Goal: Check status: Check status

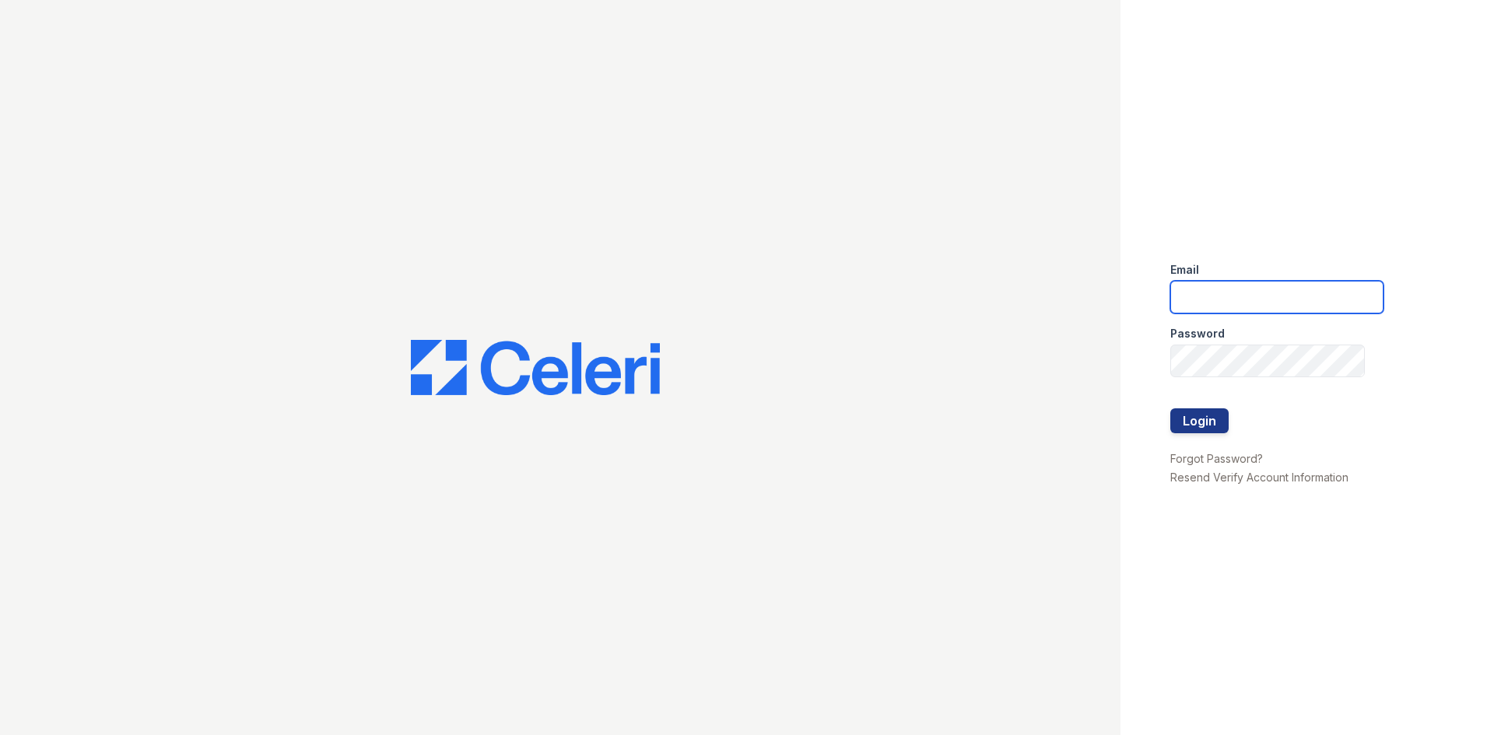
click at [1231, 288] on input "email" at bounding box center [1277, 297] width 213 height 33
type input "[EMAIL_ADDRESS][DOMAIN_NAME]"
click at [1211, 416] on button "Login" at bounding box center [1200, 421] width 58 height 25
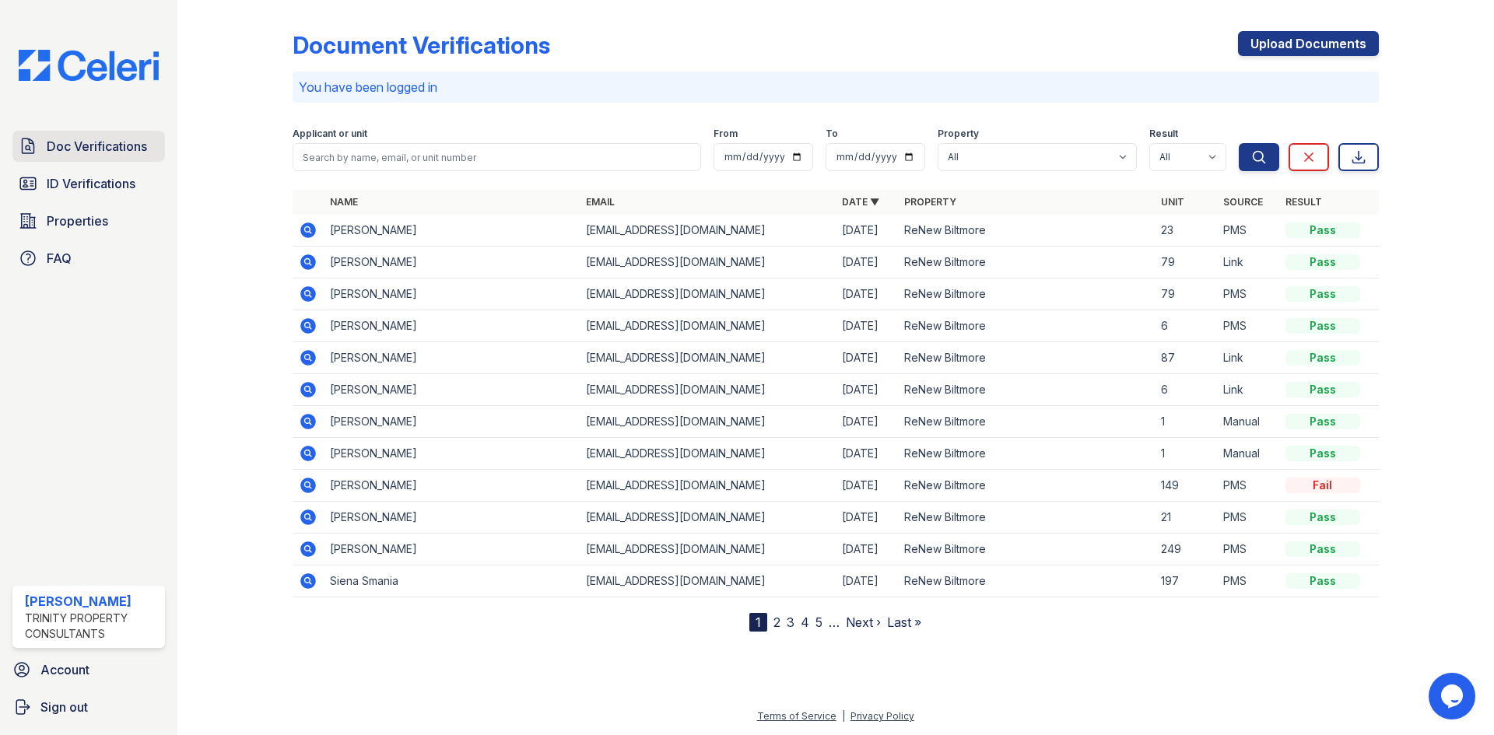
click at [90, 151] on span "Doc Verifications" at bounding box center [97, 146] width 100 height 19
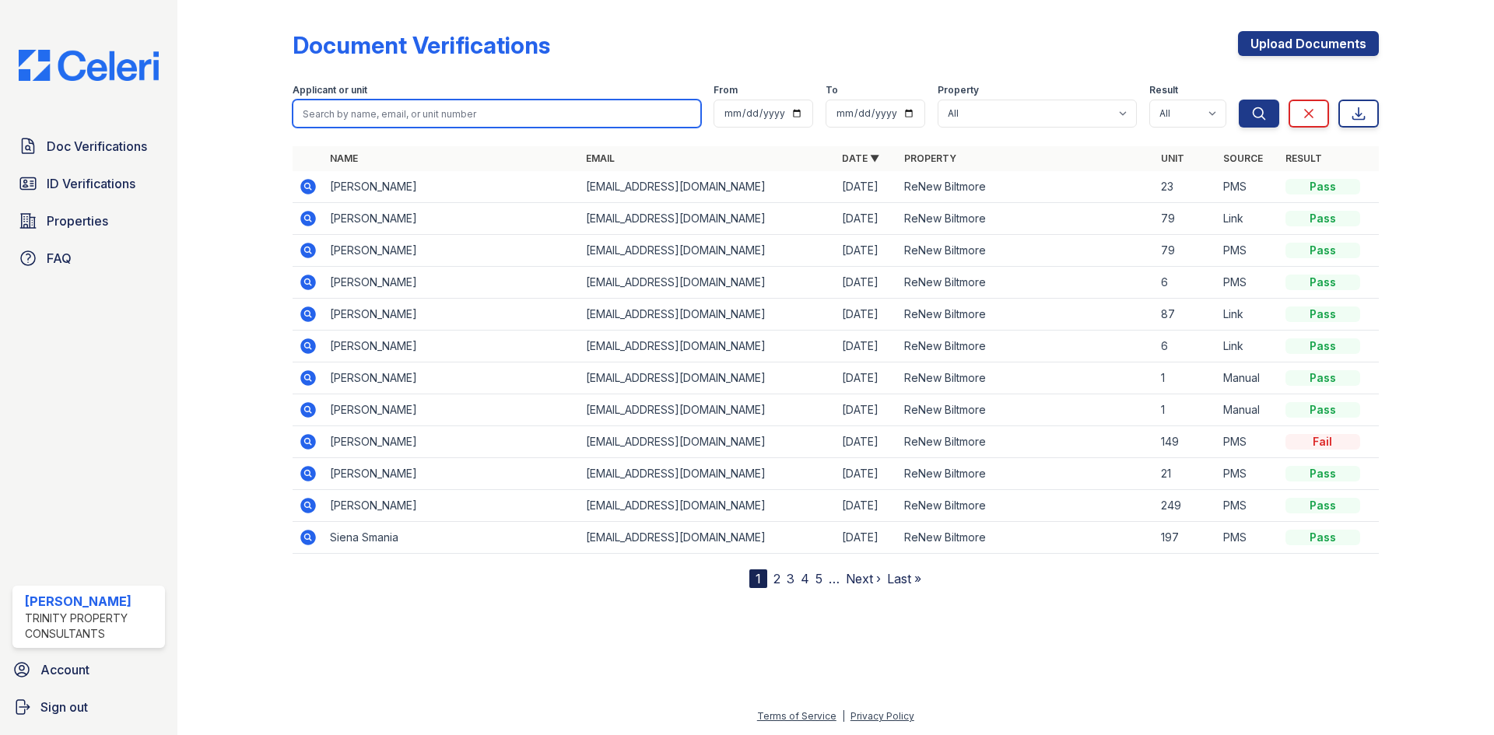
click at [398, 121] on input "search" at bounding box center [497, 114] width 409 height 28
type input "darryn"
click at [1239, 100] on button "Search" at bounding box center [1259, 114] width 40 height 28
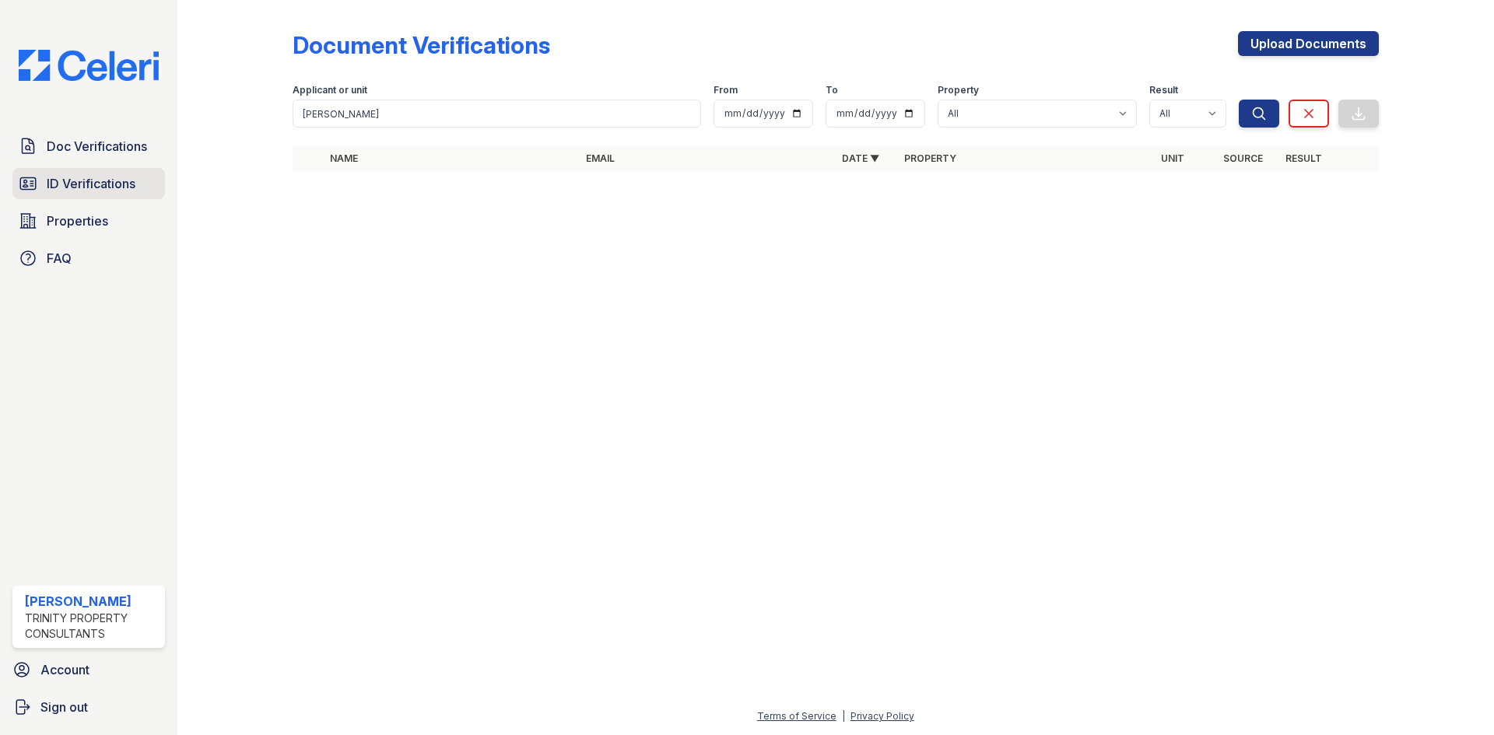
click at [103, 188] on span "ID Verifications" at bounding box center [91, 183] width 89 height 19
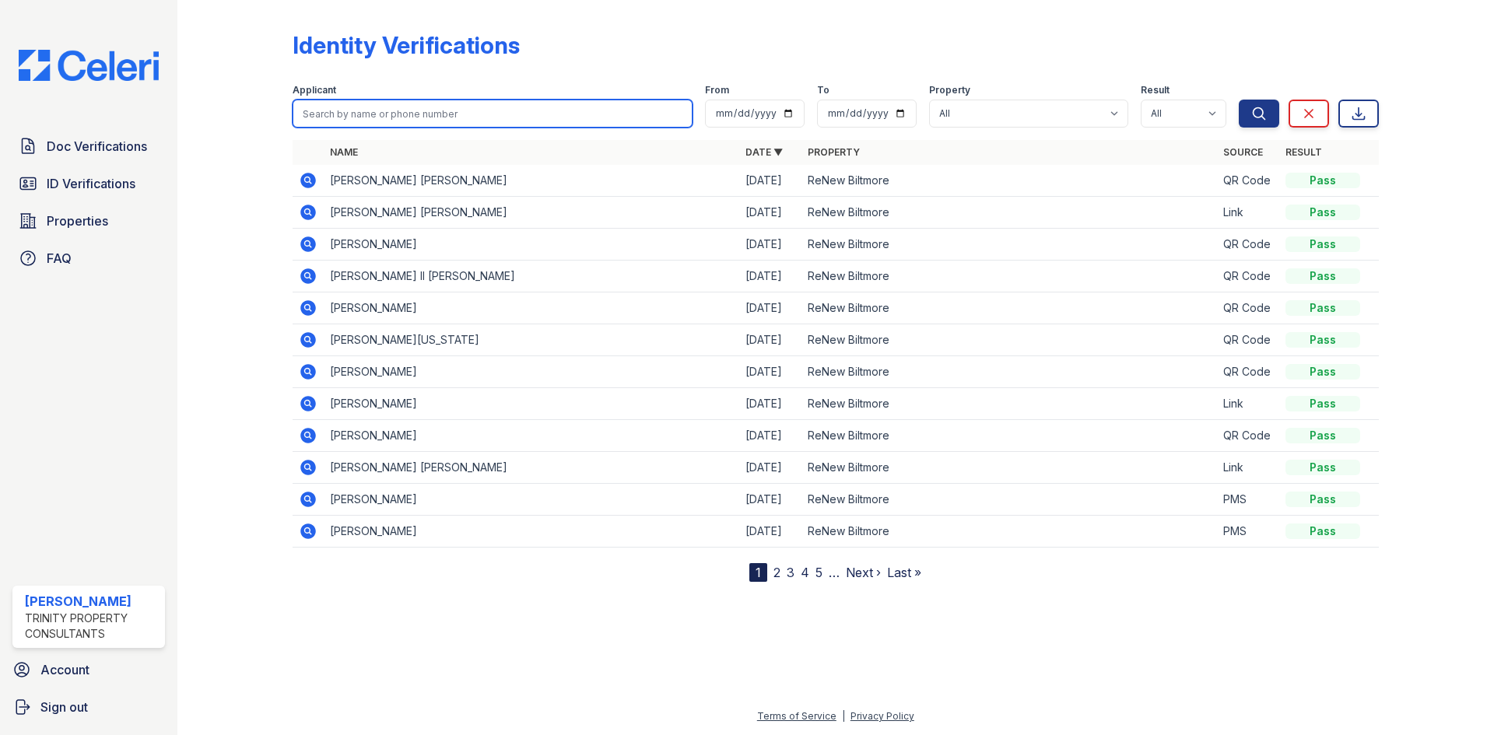
click at [342, 115] on input "search" at bounding box center [493, 114] width 400 height 28
type input "darryn"
click at [1239, 100] on button "Search" at bounding box center [1259, 114] width 40 height 28
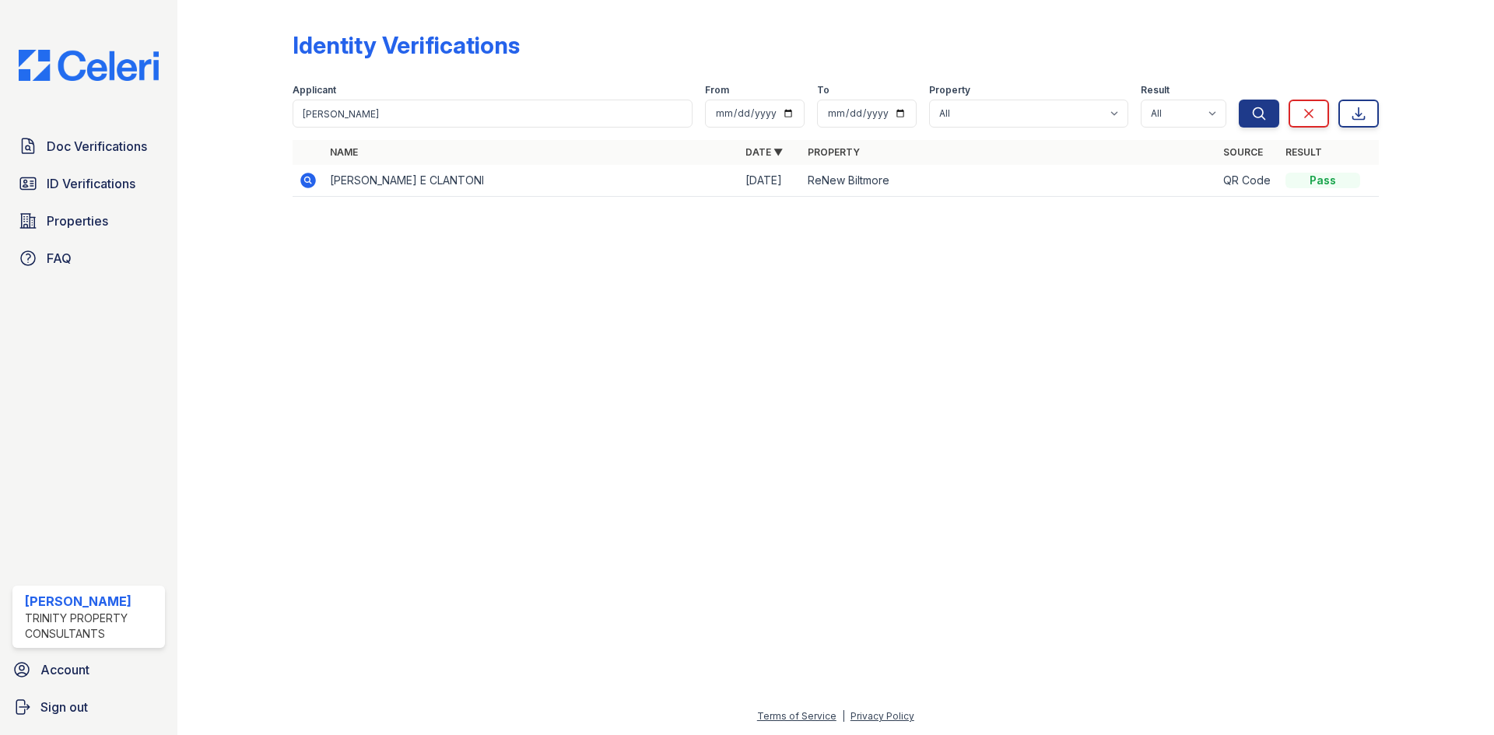
click at [309, 182] on icon at bounding box center [308, 180] width 19 height 19
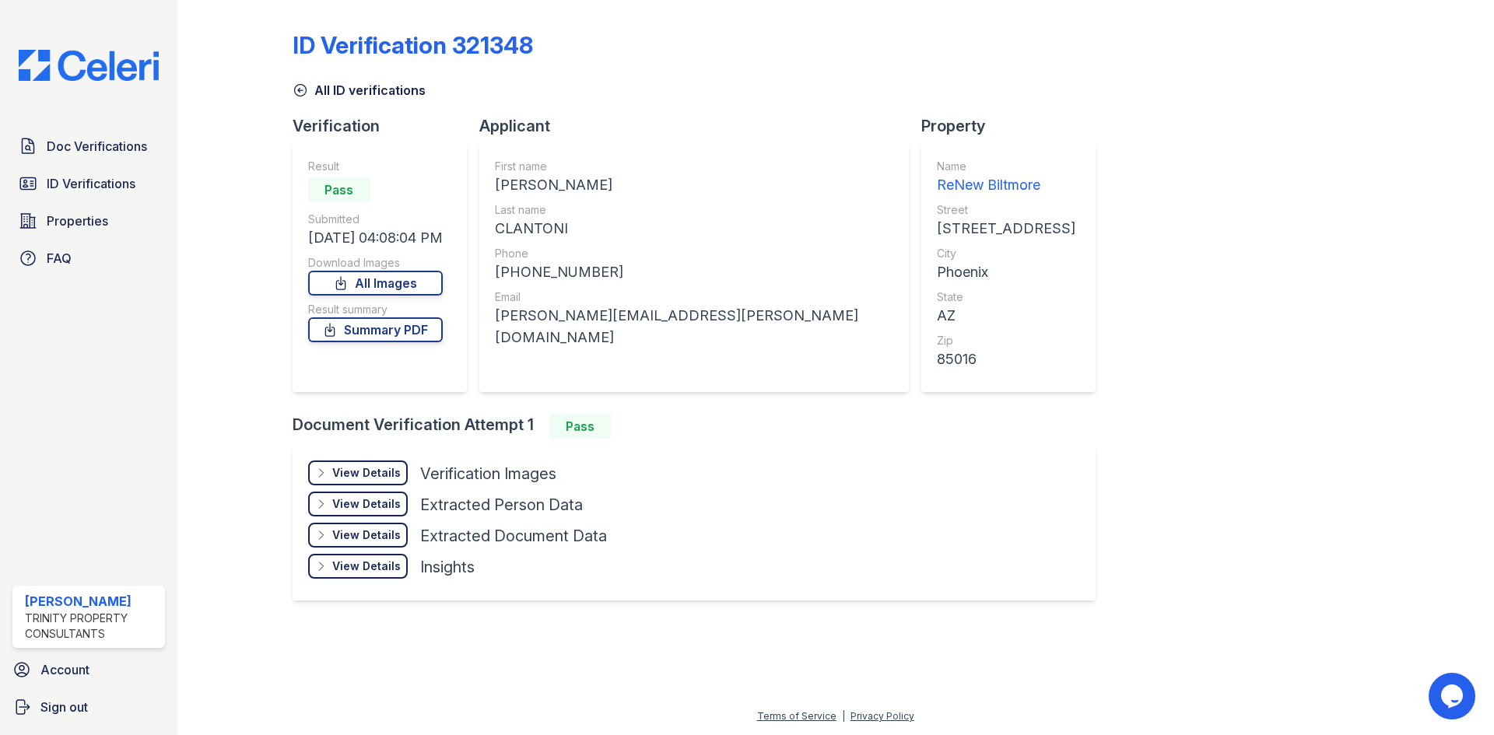
click at [358, 532] on div "View Details" at bounding box center [366, 536] width 68 height 16
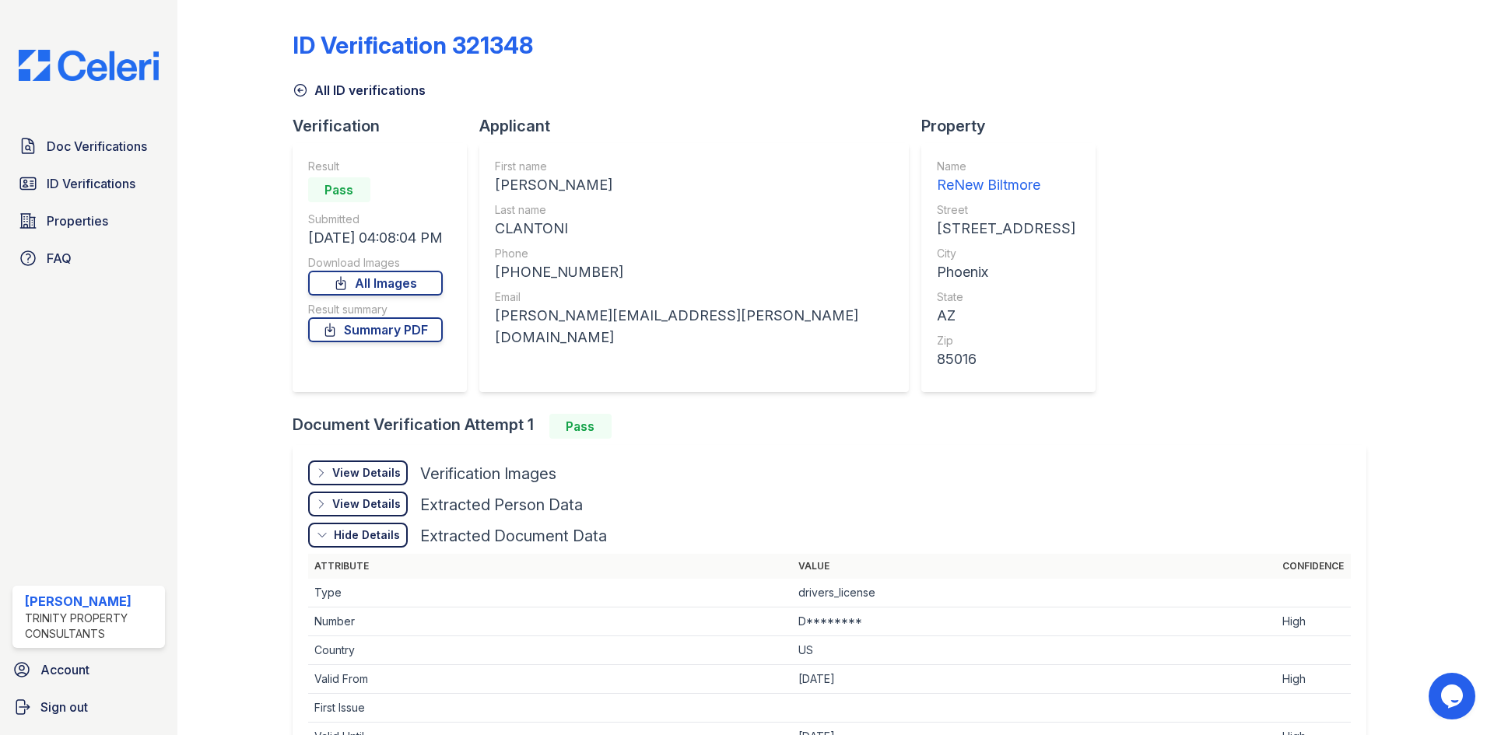
scroll to position [269, 0]
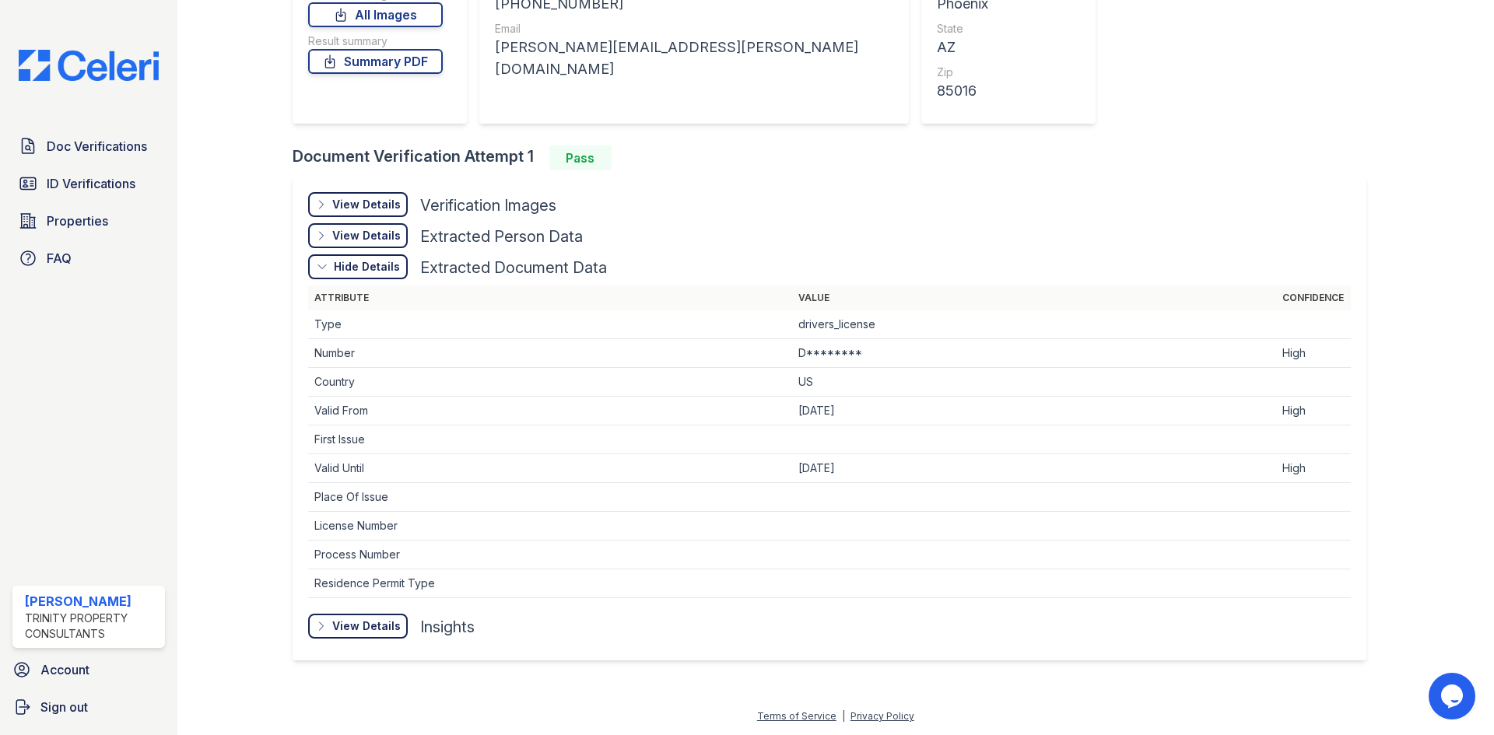
click at [346, 265] on div "Hide Details" at bounding box center [367, 267] width 66 height 16
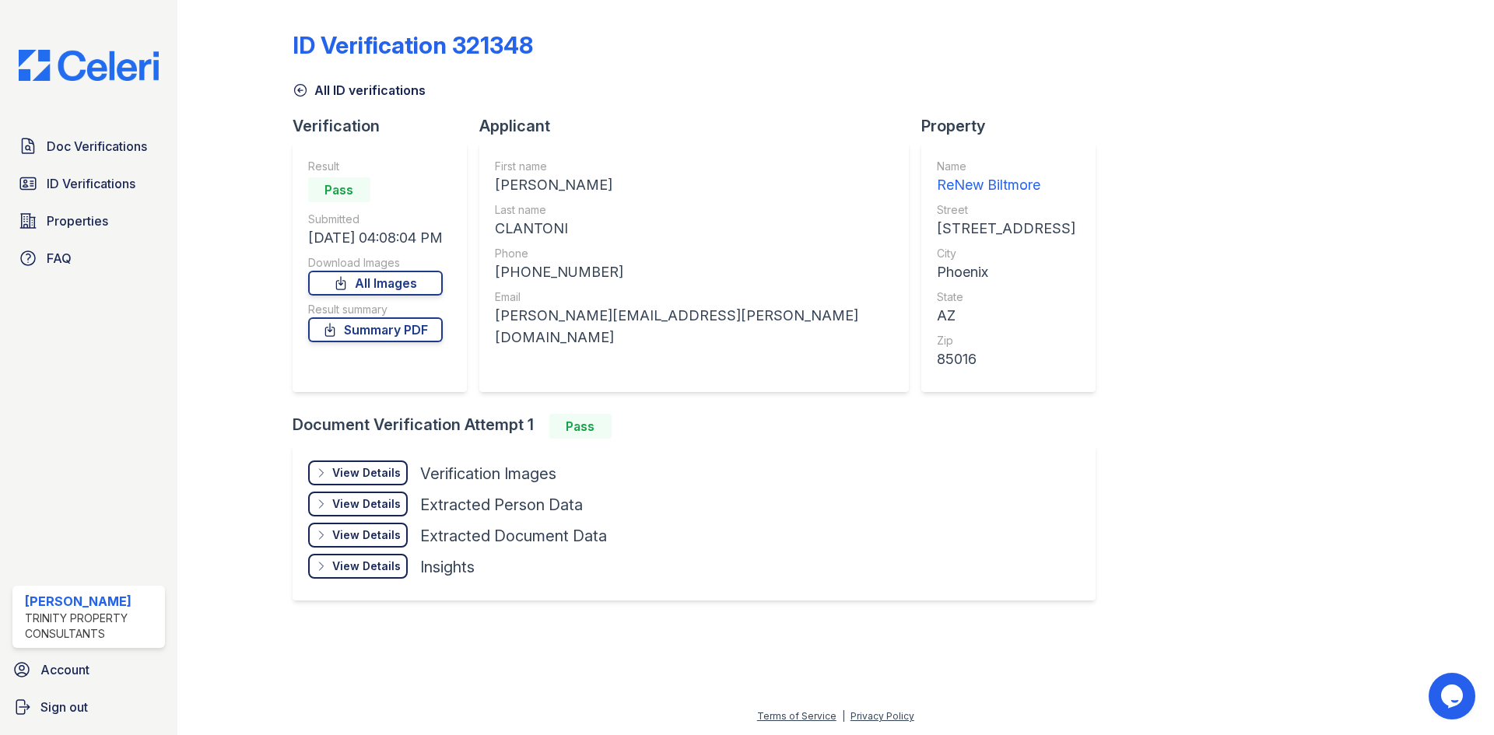
click at [342, 476] on div "View Details" at bounding box center [366, 473] width 68 height 16
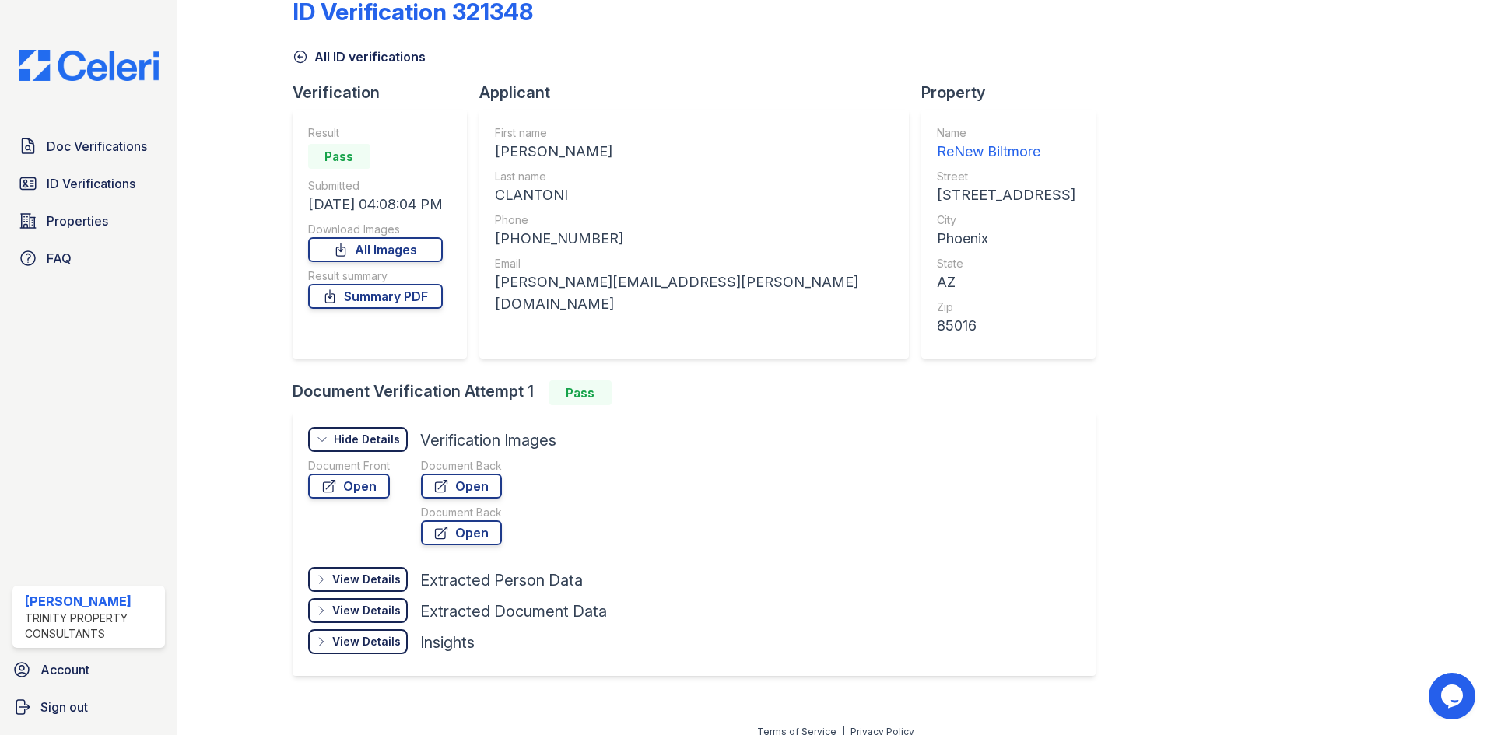
scroll to position [49, 0]
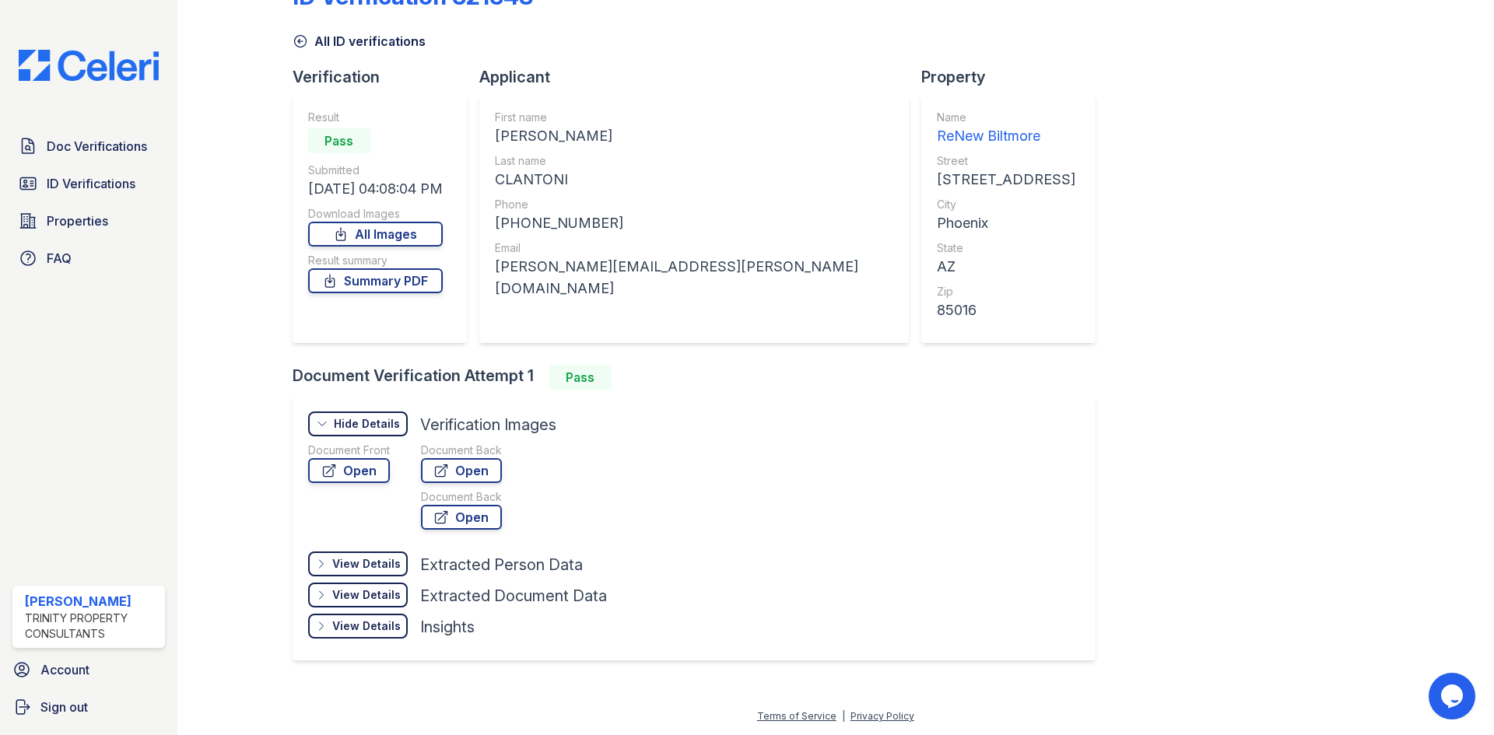
click at [388, 559] on div "View Details" at bounding box center [366, 564] width 68 height 16
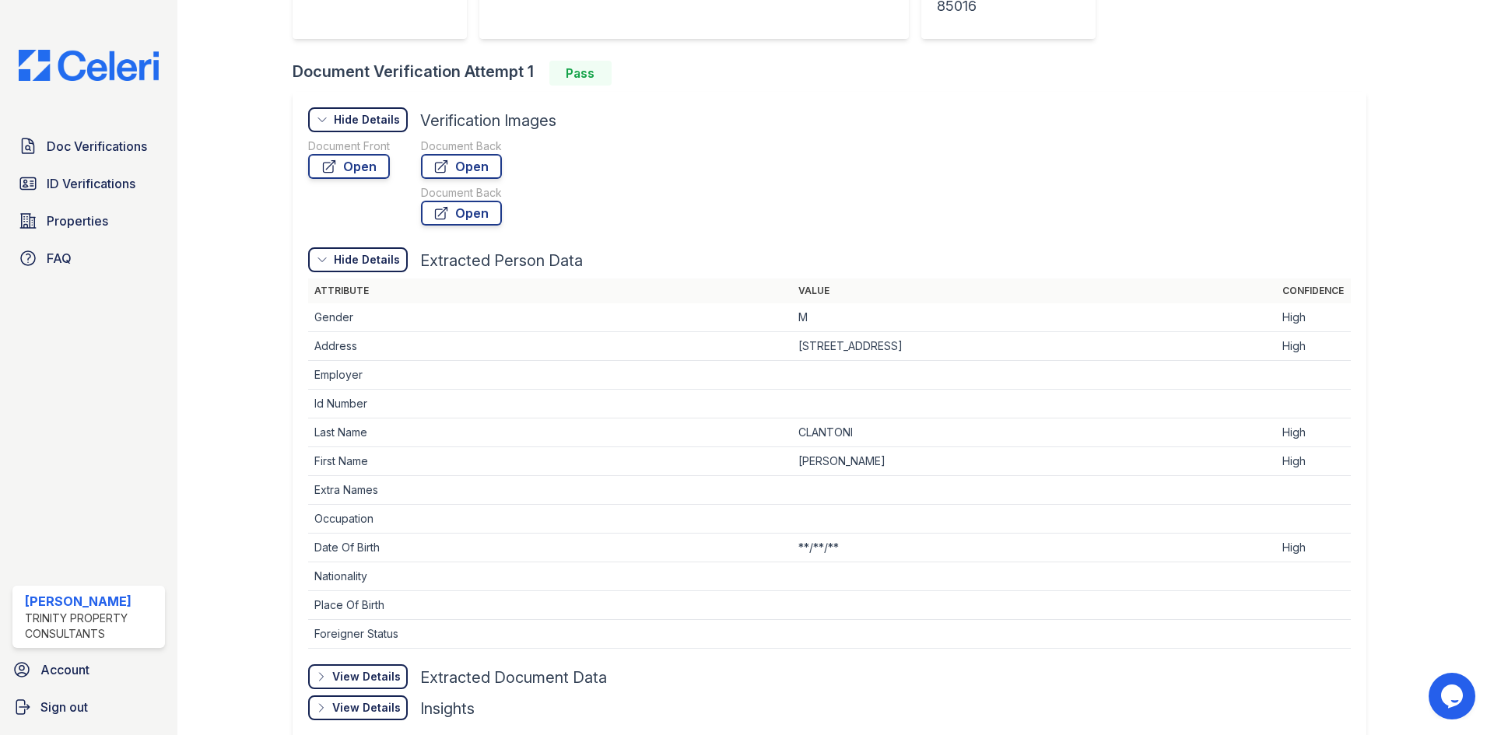
scroll to position [435, 0]
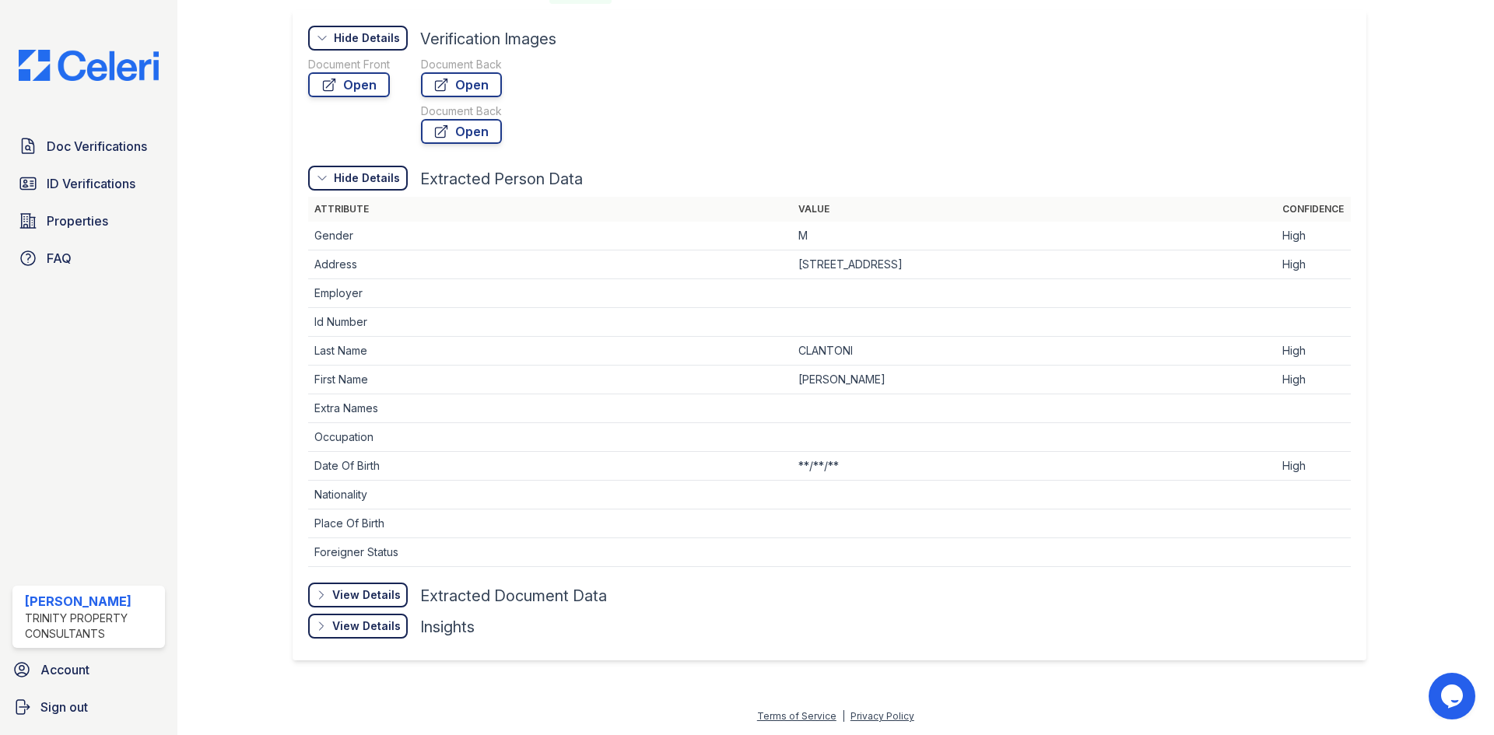
click at [354, 599] on div "View Details" at bounding box center [366, 596] width 68 height 16
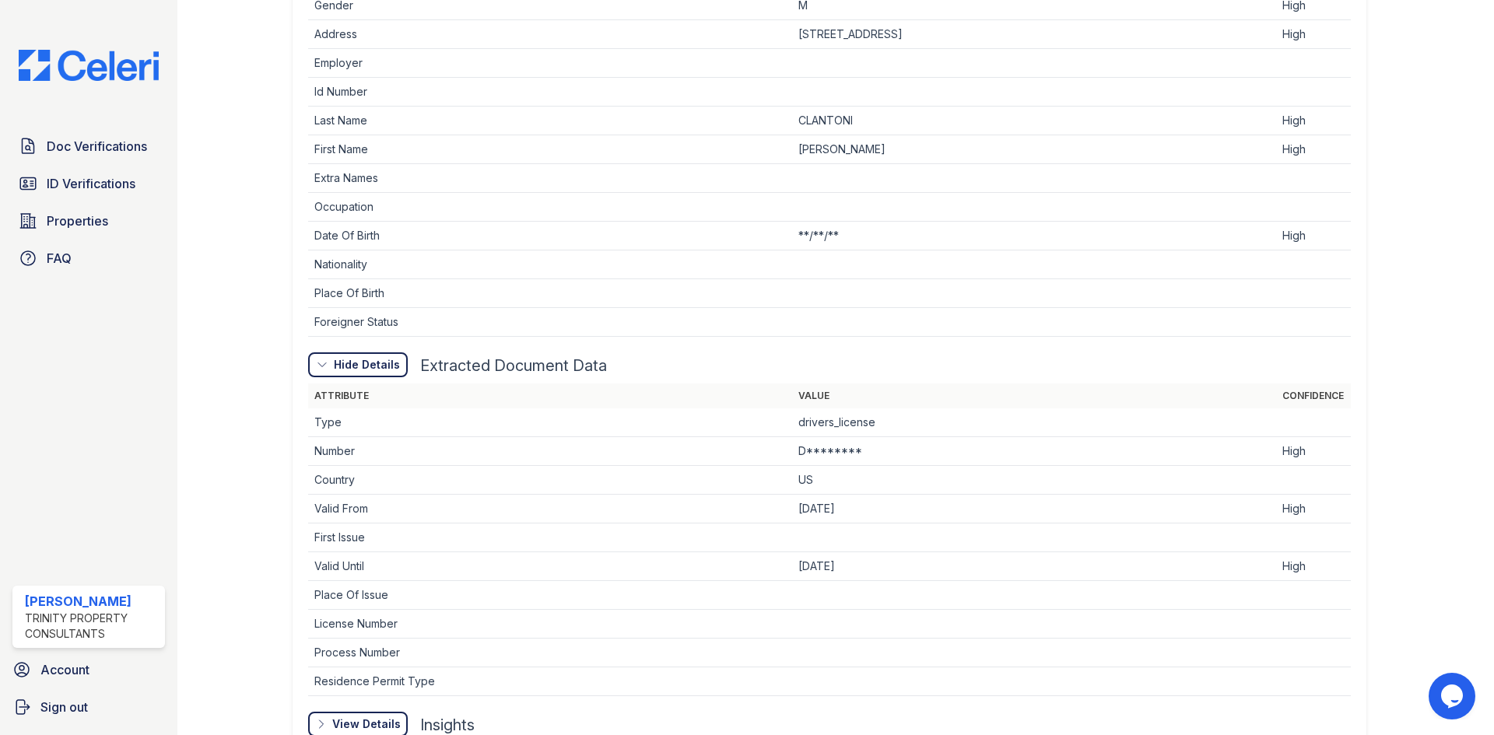
scroll to position [764, 0]
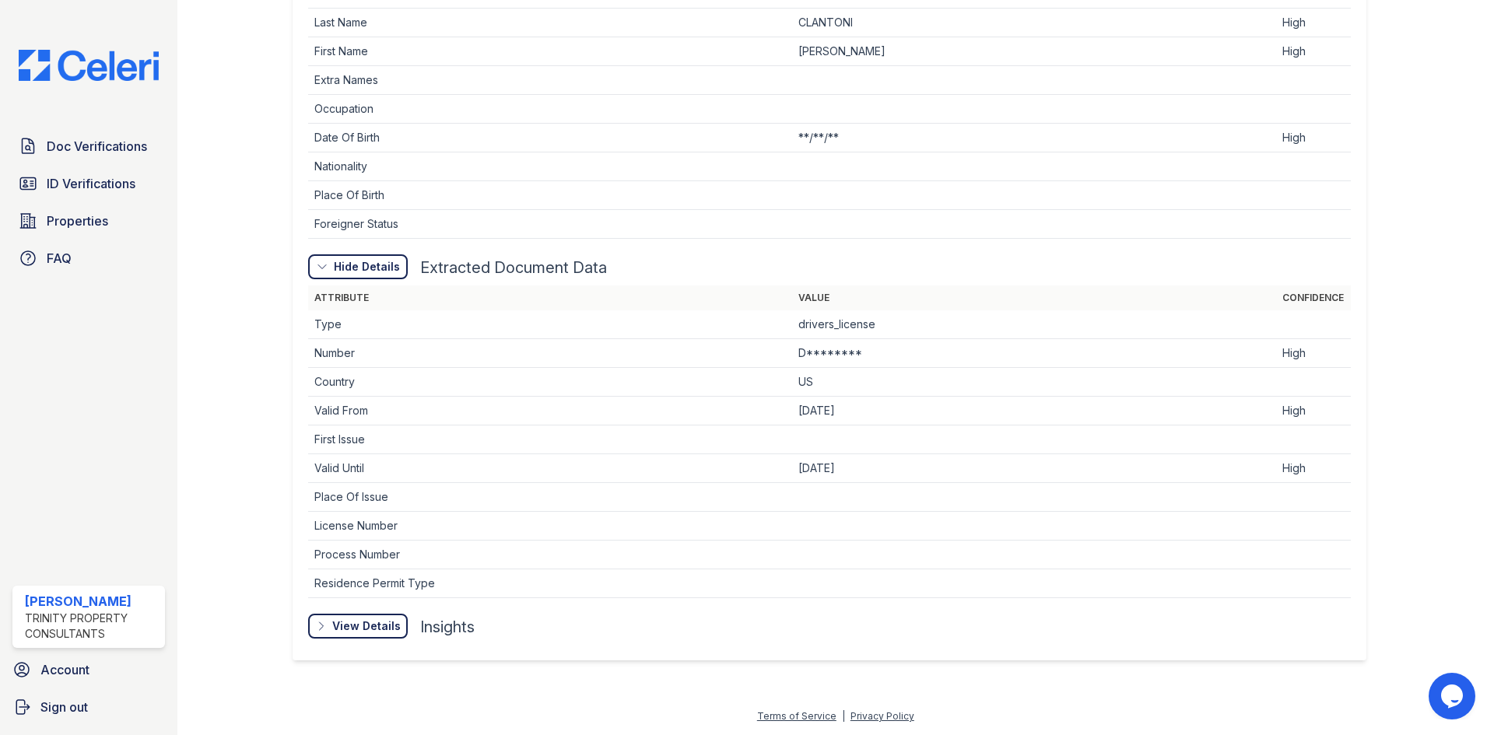
drag, startPoint x: 366, startPoint y: 622, endPoint x: 646, endPoint y: 591, distance: 281.9
click at [369, 621] on div "View Details" at bounding box center [366, 627] width 68 height 16
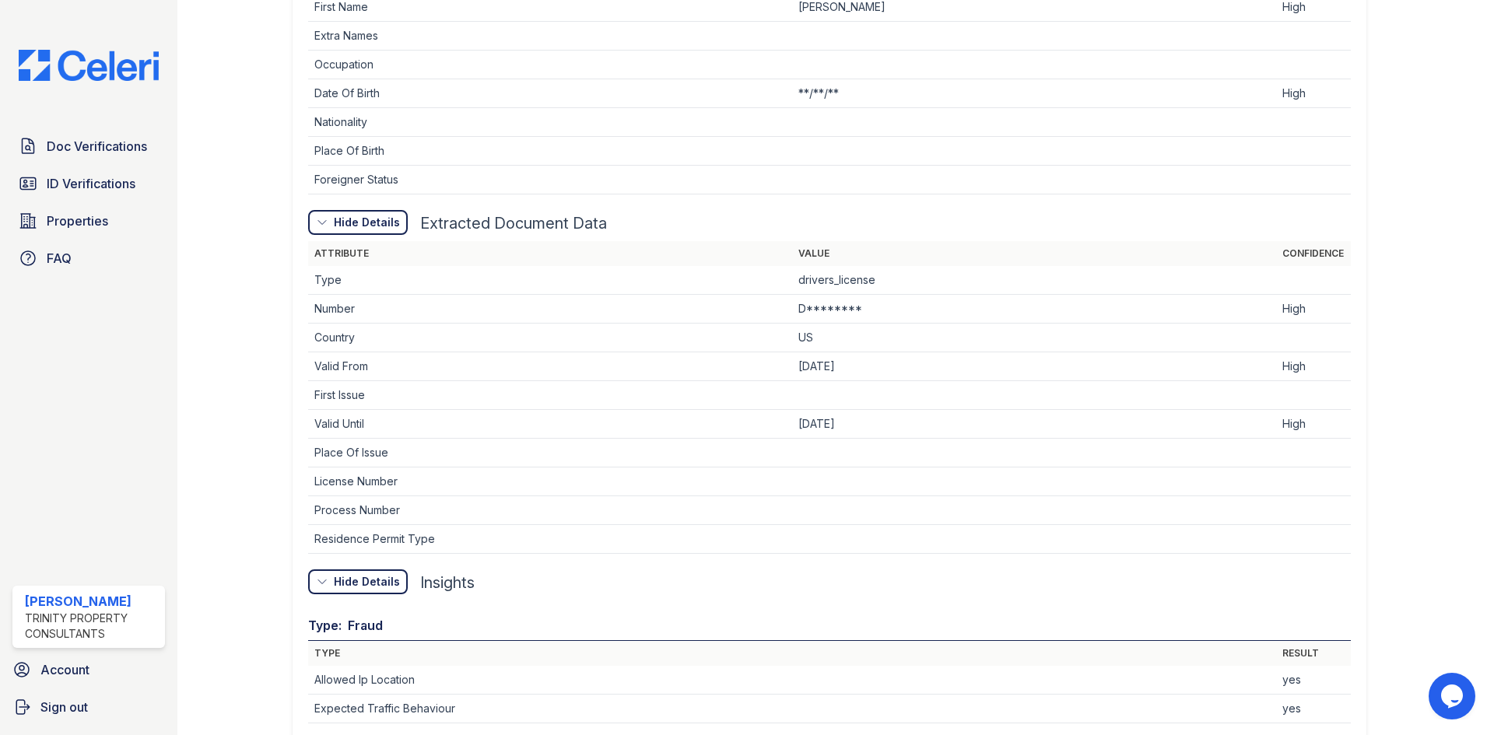
scroll to position [773, 0]
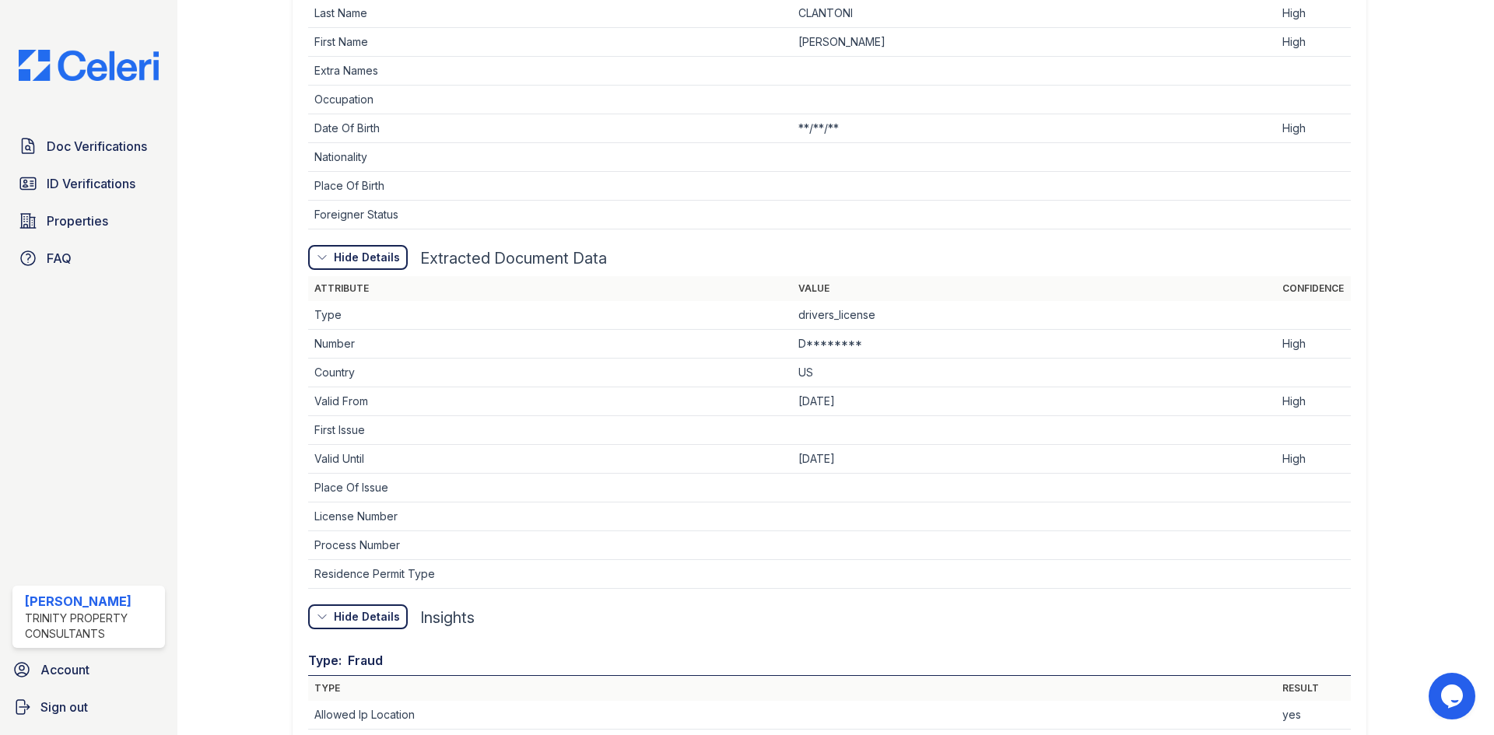
click at [331, 629] on div "Hide Details Details" at bounding box center [358, 617] width 100 height 25
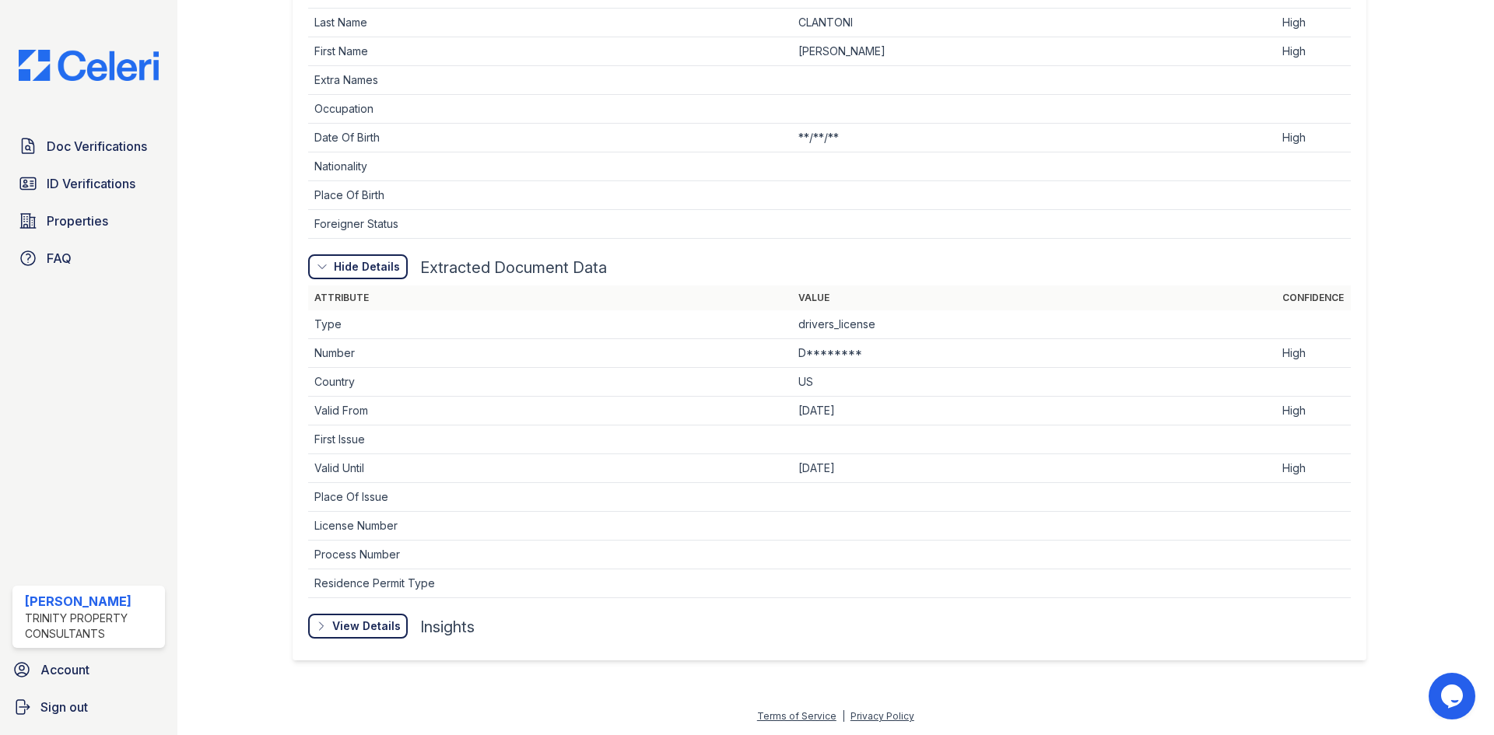
click at [320, 629] on icon at bounding box center [321, 626] width 12 height 12
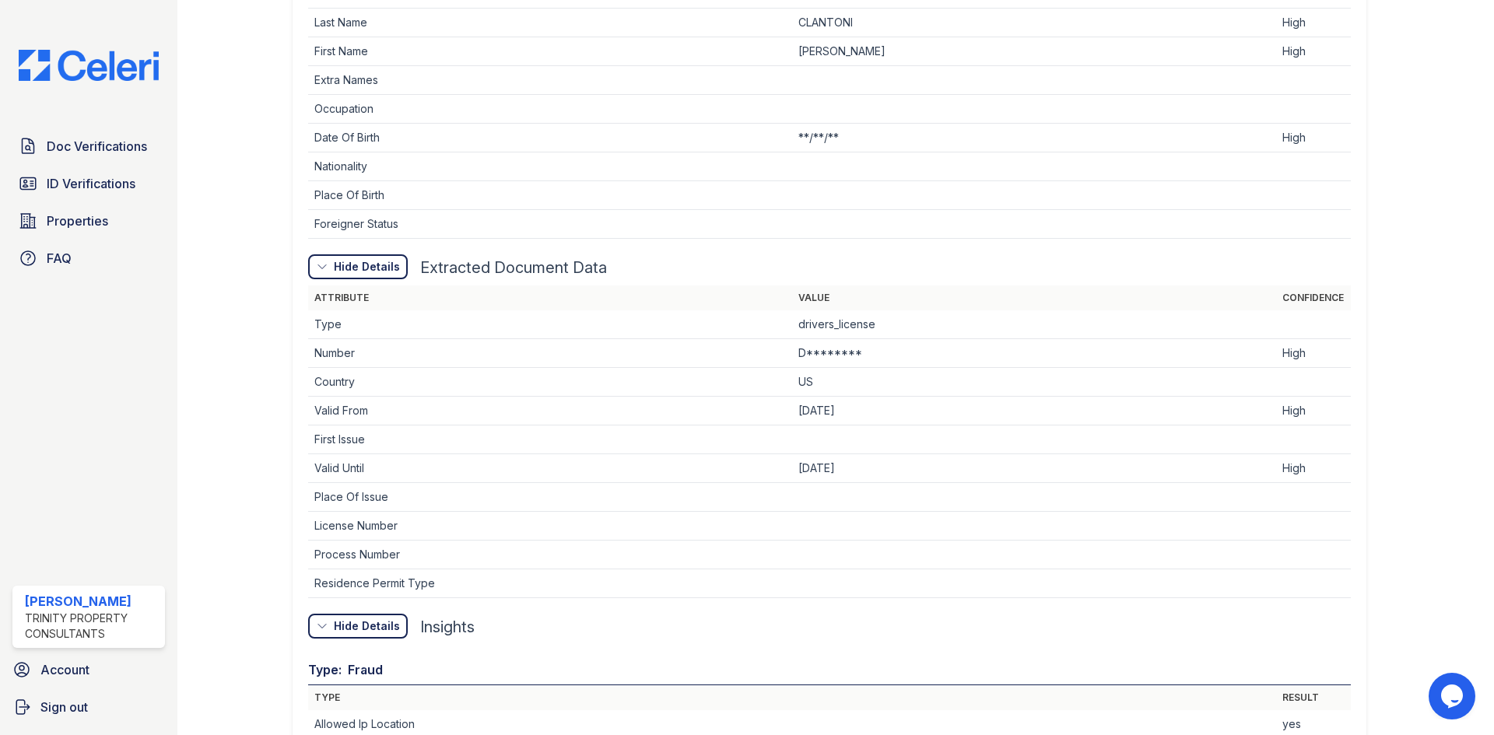
scroll to position [773, 0]
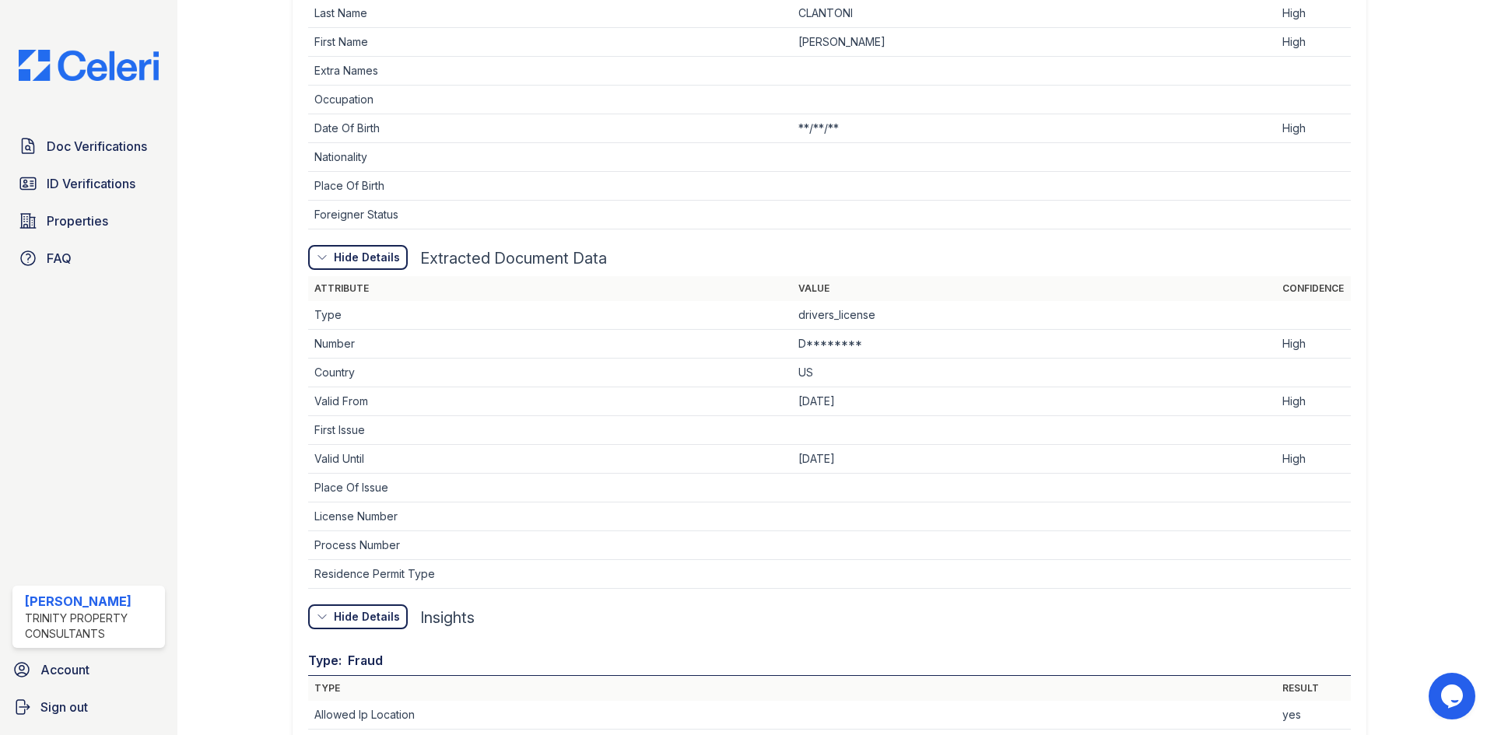
click at [319, 262] on icon at bounding box center [322, 257] width 12 height 12
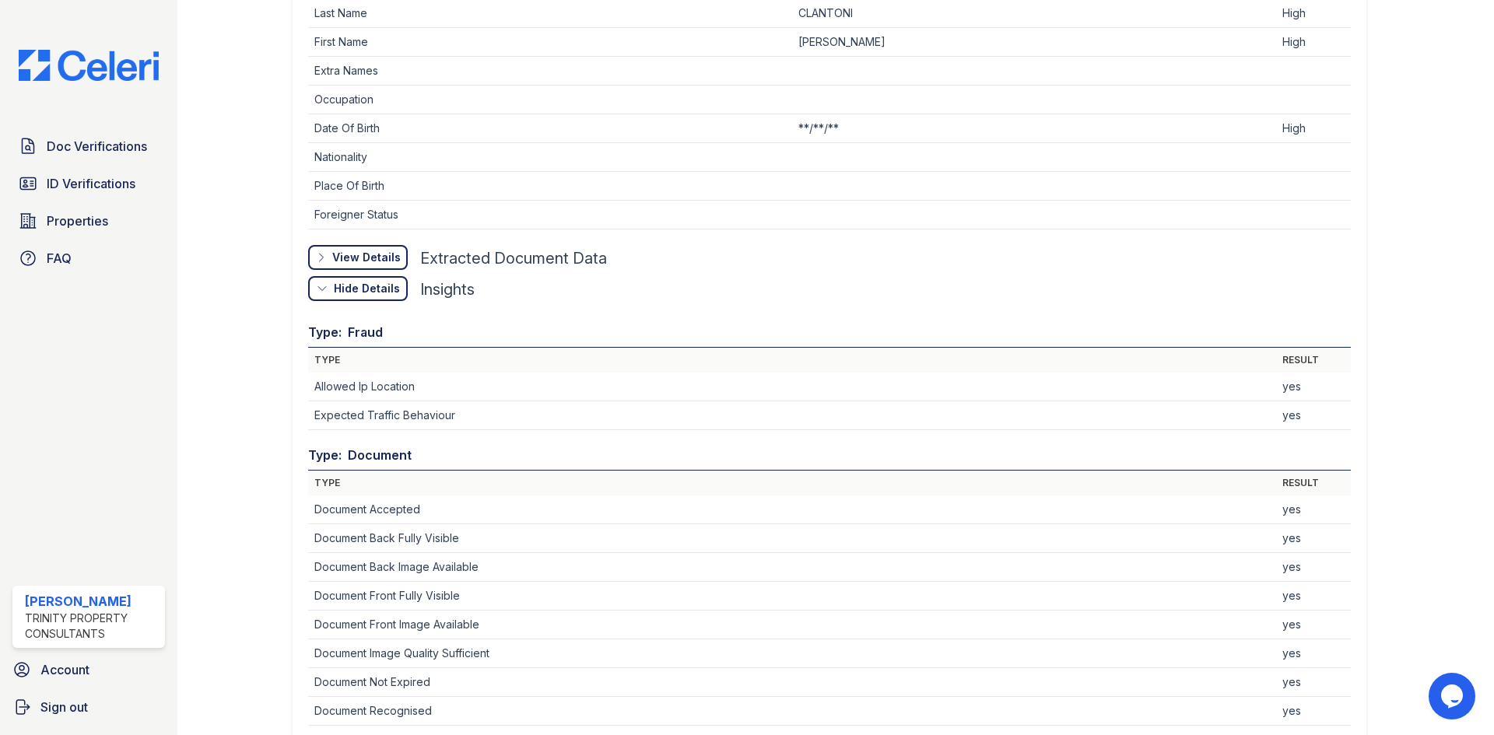
click at [318, 283] on icon at bounding box center [322, 289] width 12 height 12
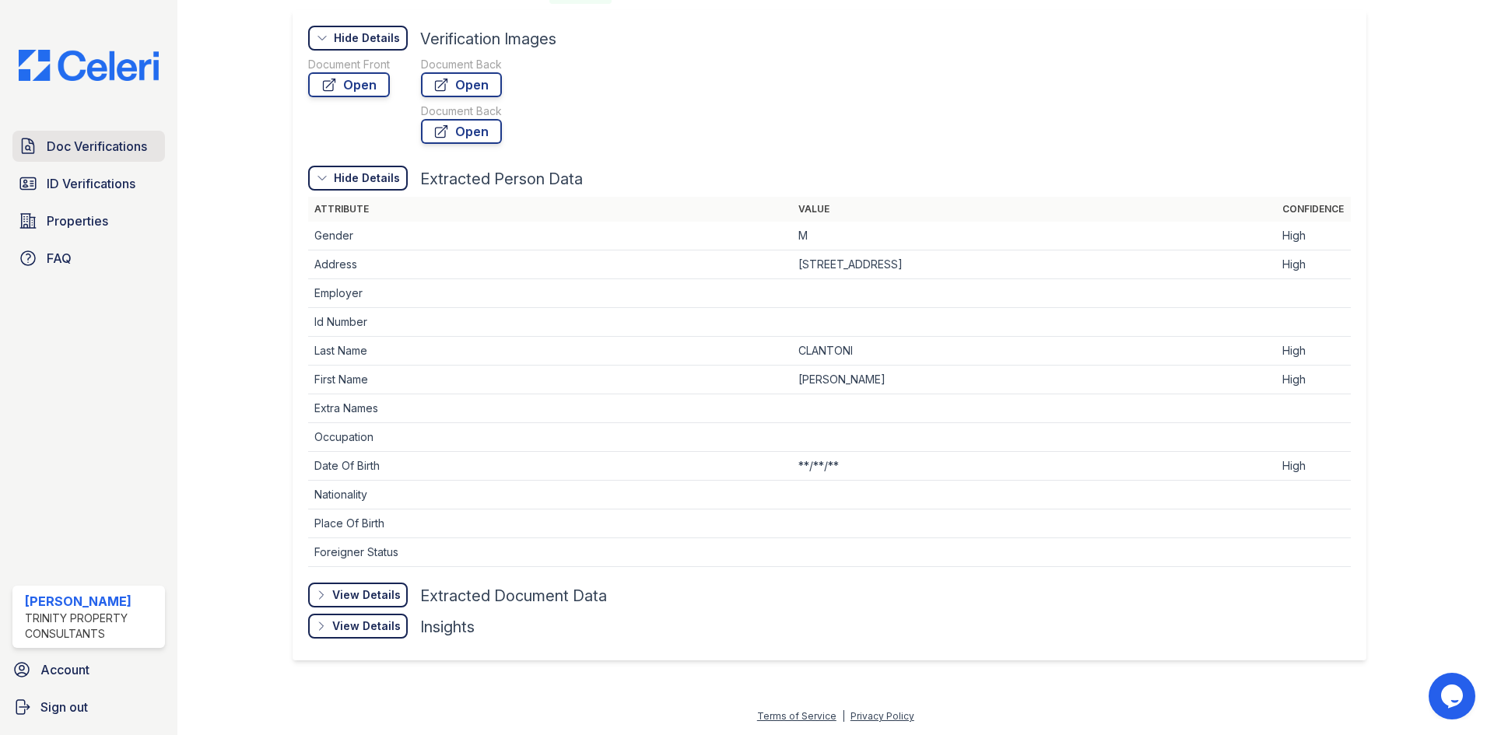
click at [93, 154] on span "Doc Verifications" at bounding box center [97, 146] width 100 height 19
